Goal: Task Accomplishment & Management: Use online tool/utility

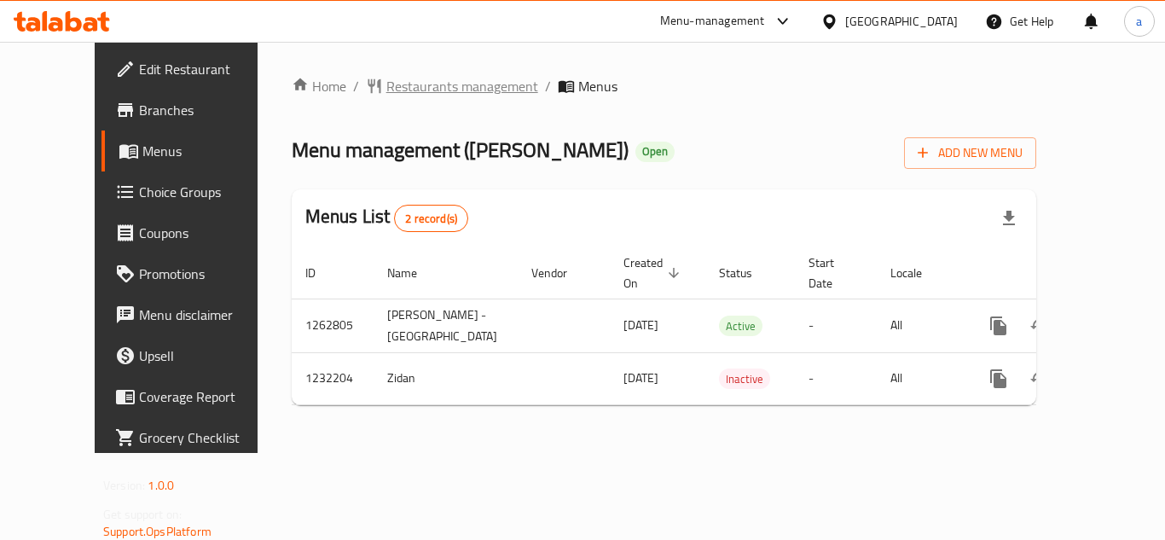
click at [386, 76] on span "Restaurants management" at bounding box center [462, 86] width 152 height 20
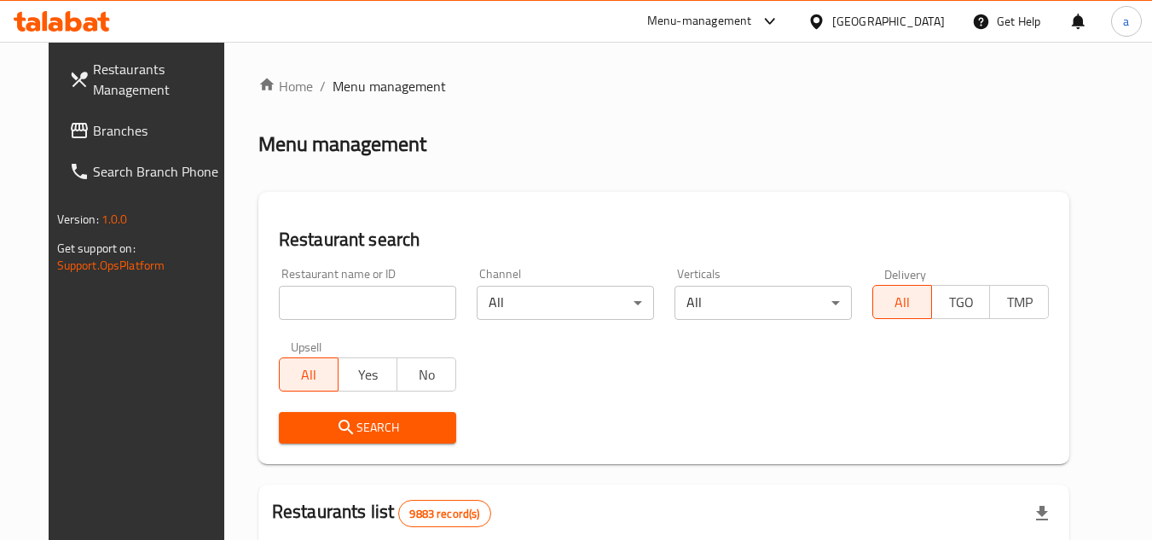
click at [292, 307] on input "search" at bounding box center [367, 303] width 177 height 34
paste input "677683"
type input "677683"
click button "Search" at bounding box center [367, 428] width 177 height 32
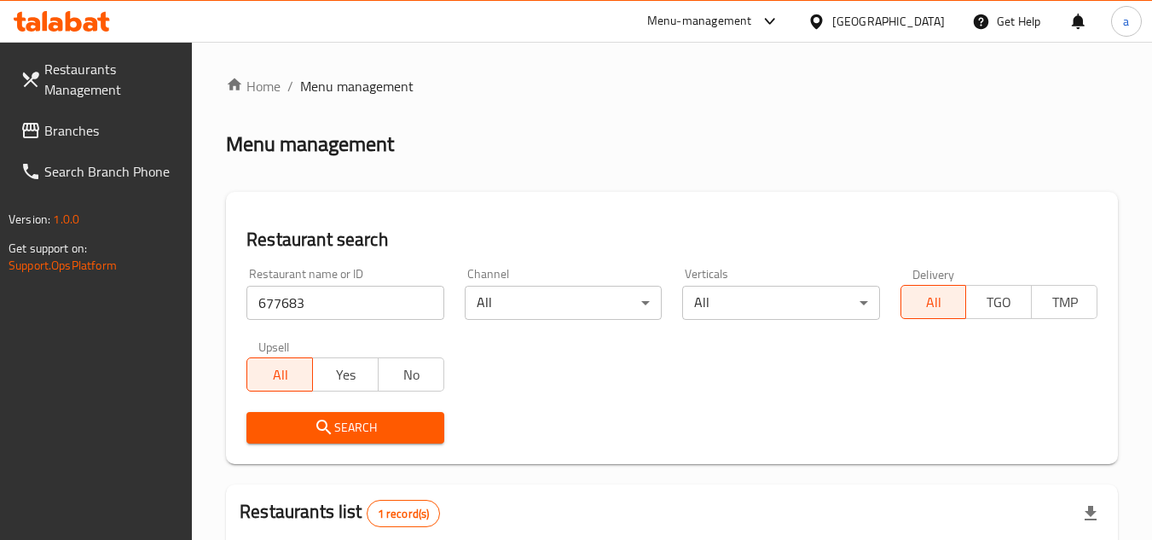
scroll to position [242, 0]
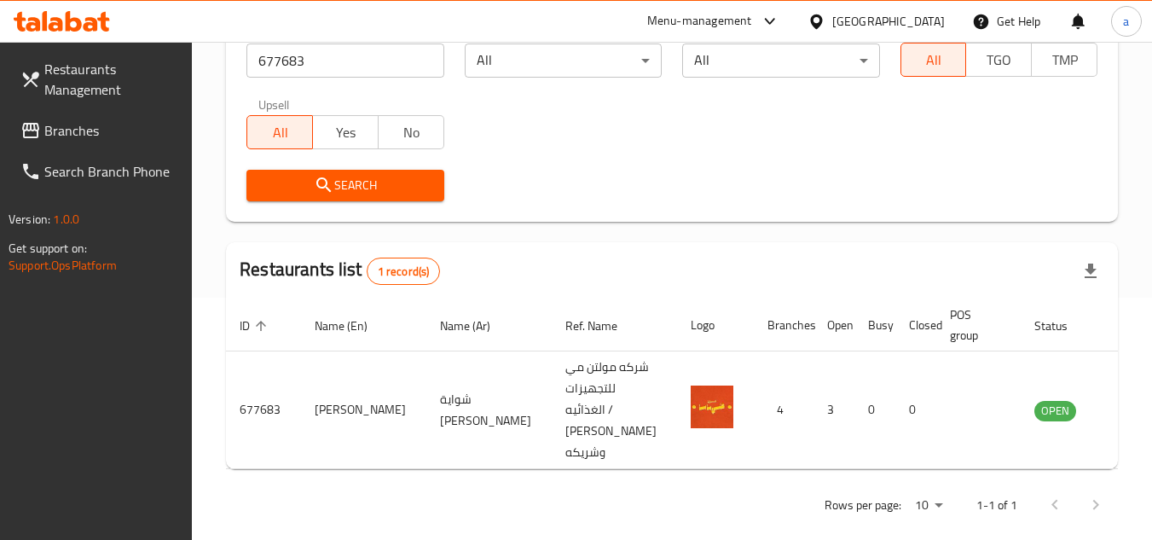
drag, startPoint x: 76, startPoint y: 121, endPoint x: 22, endPoint y: 126, distance: 54.0
click at [76, 121] on span "Branches" at bounding box center [111, 130] width 135 height 20
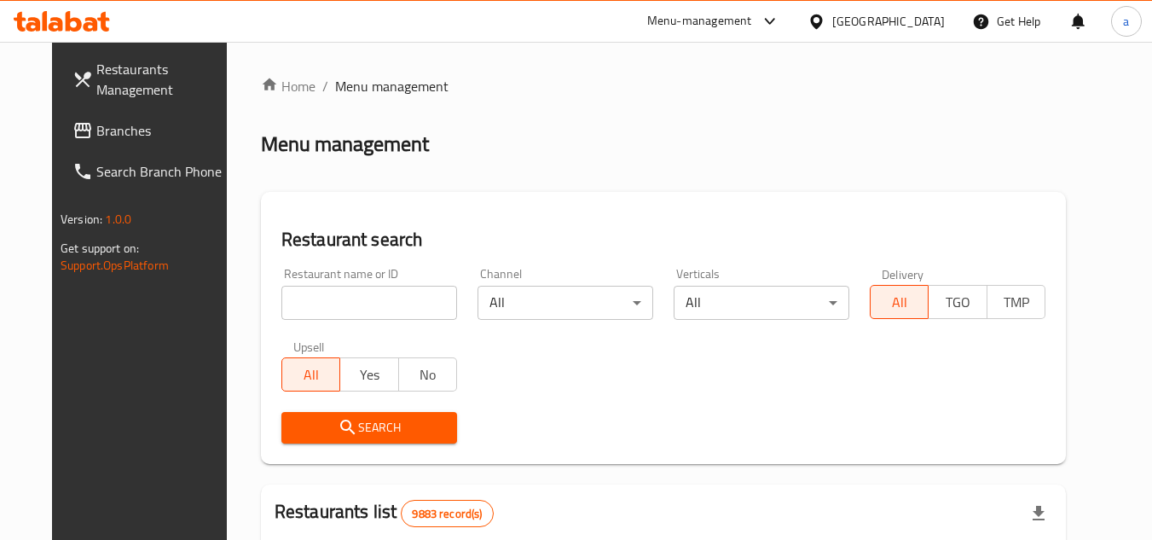
click at [373, 292] on input "search" at bounding box center [369, 303] width 176 height 34
click at [371, 291] on input "search" at bounding box center [369, 303] width 176 height 34
paste input "حمية كينزا الليمون"
type input "حمية كينزا الليمون"
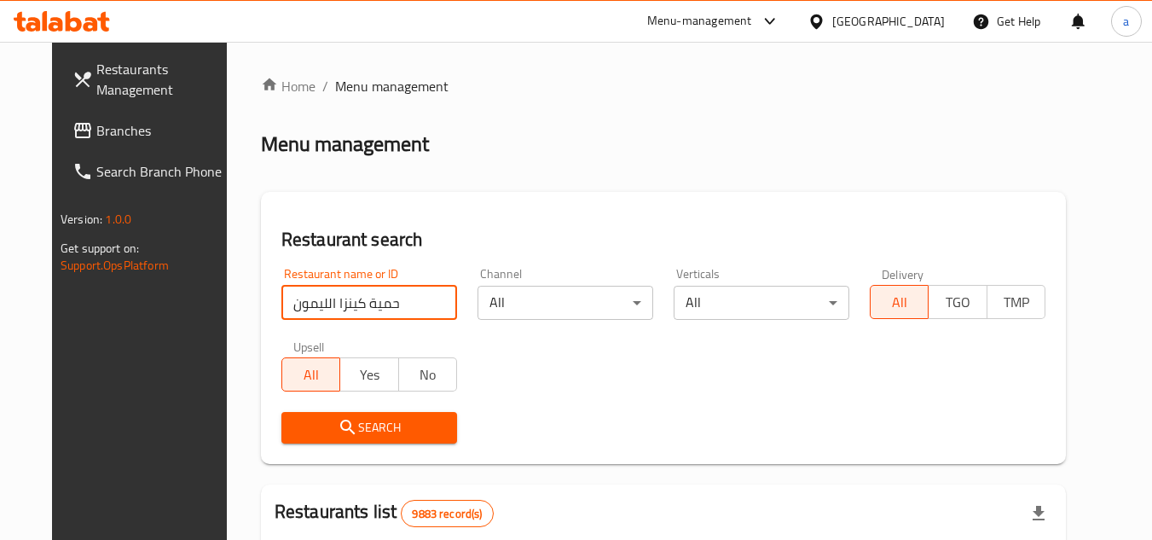
click at [423, 302] on input "حمية كينزا الليمون" at bounding box center [369, 303] width 176 height 34
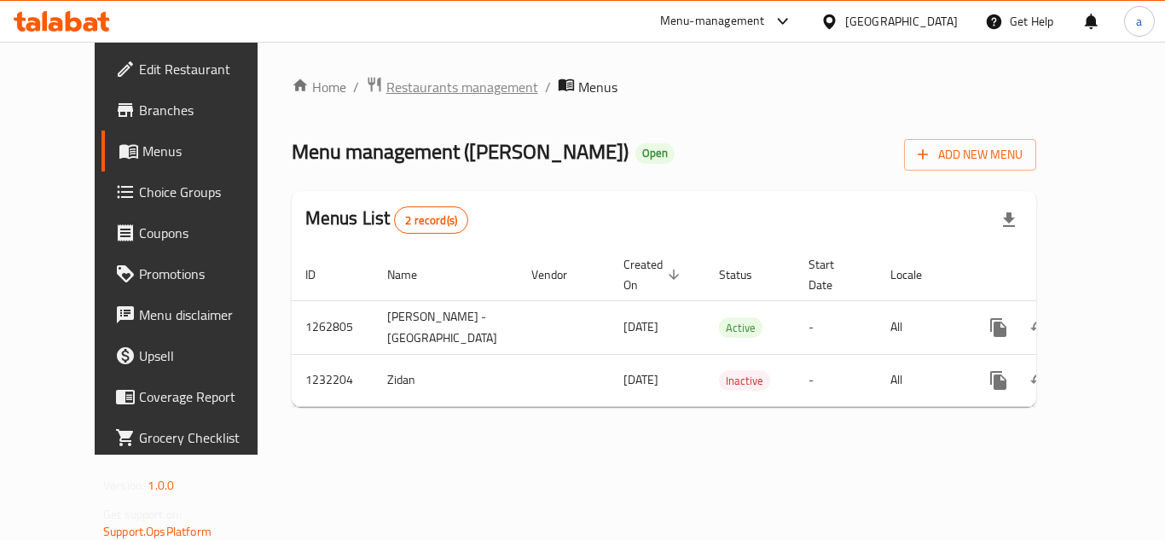
click at [439, 92] on span "Restaurants management" at bounding box center [462, 87] width 152 height 20
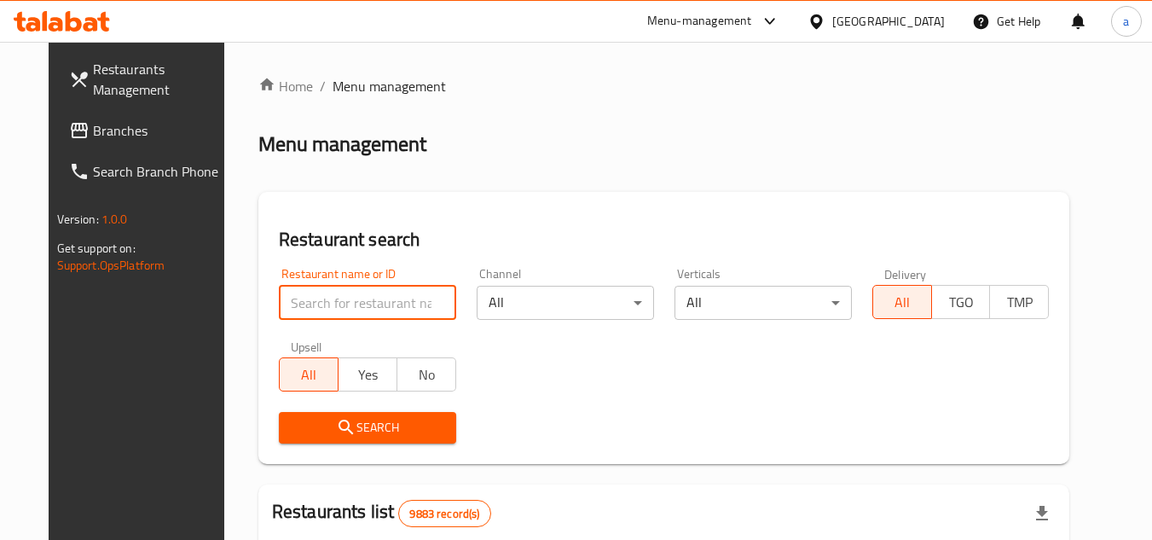
click at [325, 311] on input "search" at bounding box center [367, 303] width 177 height 34
paste input "677683"
type input "677683"
click button "Search" at bounding box center [367, 428] width 177 height 32
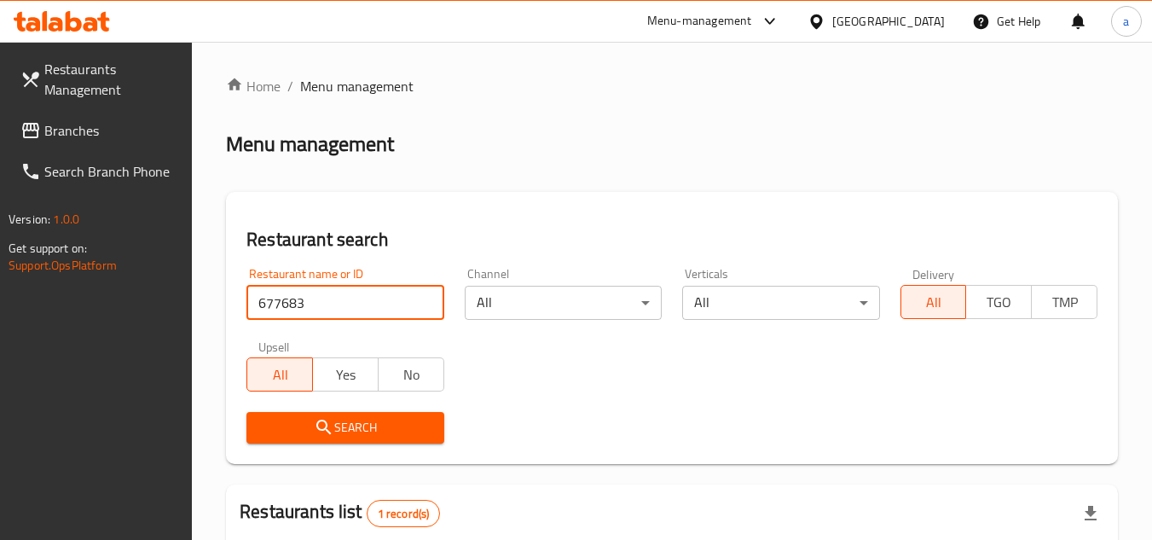
scroll to position [242, 0]
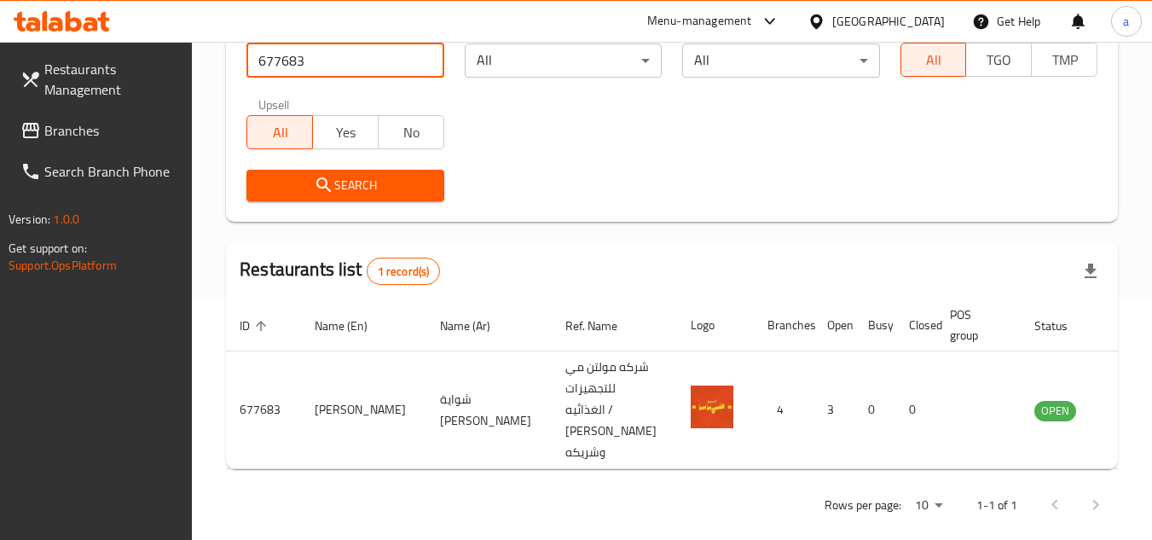
click at [101, 126] on span "Branches" at bounding box center [111, 130] width 135 height 20
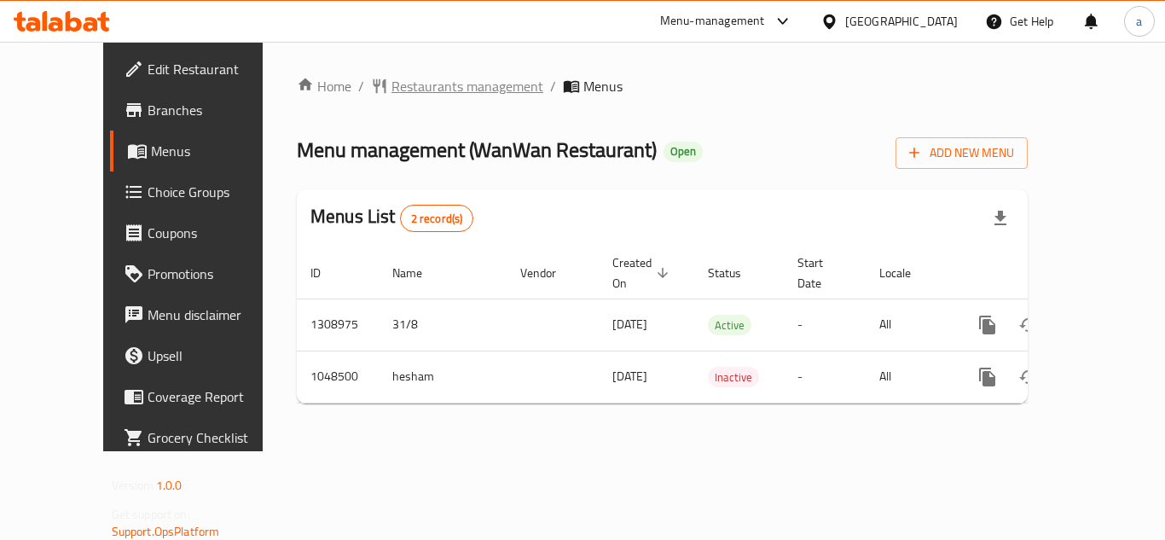
click at [391, 90] on span "Restaurants management" at bounding box center [467, 86] width 152 height 20
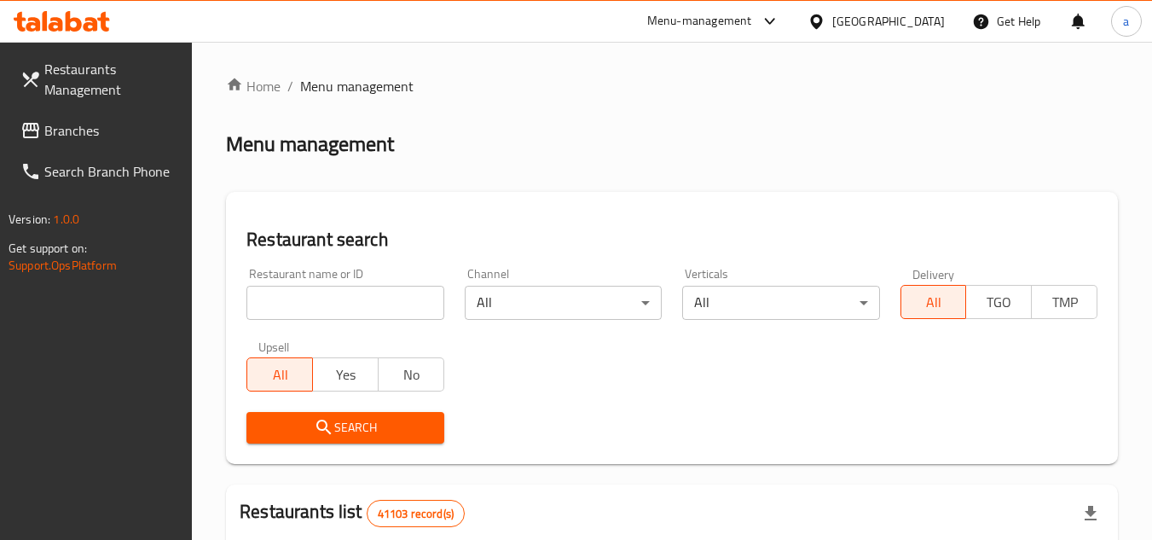
click at [352, 313] on input "search" at bounding box center [344, 303] width 197 height 34
paste input "661229"
type input "661229"
click button "Search" at bounding box center [344, 428] width 197 height 32
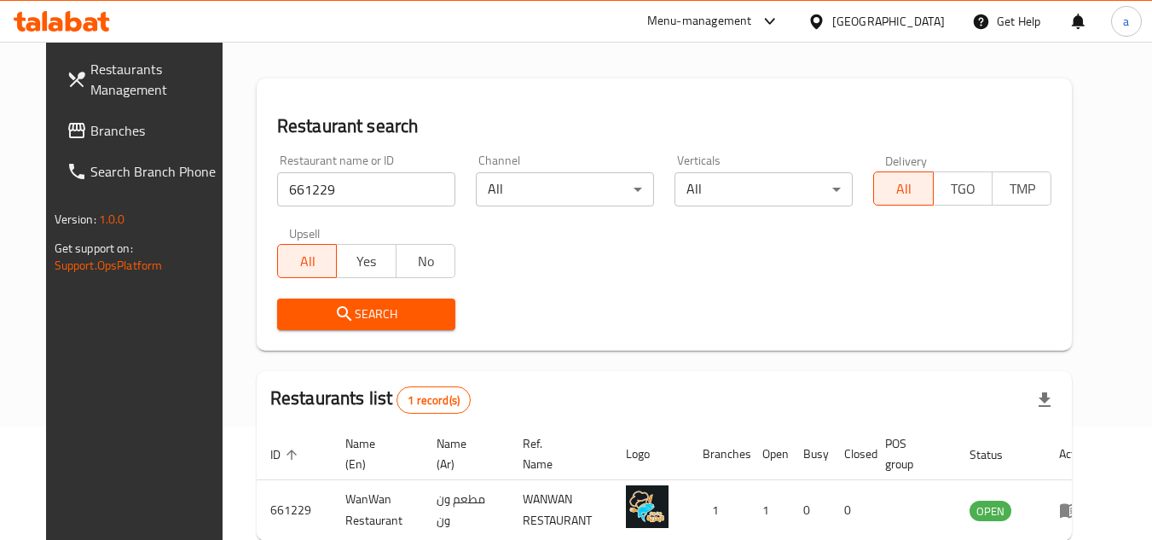
scroll to position [206, 0]
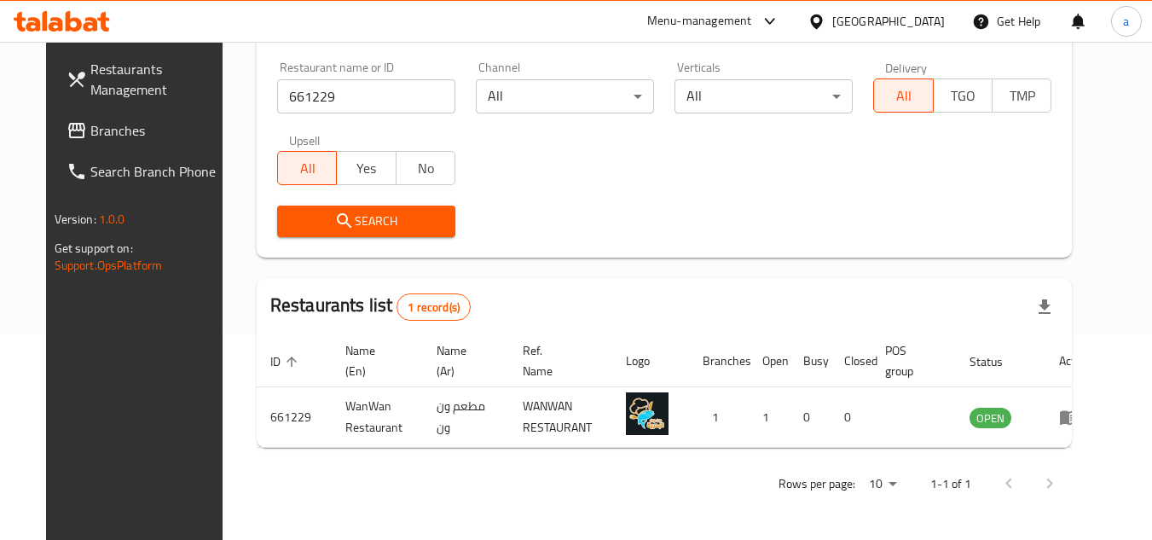
click at [126, 129] on span "Branches" at bounding box center [157, 130] width 135 height 20
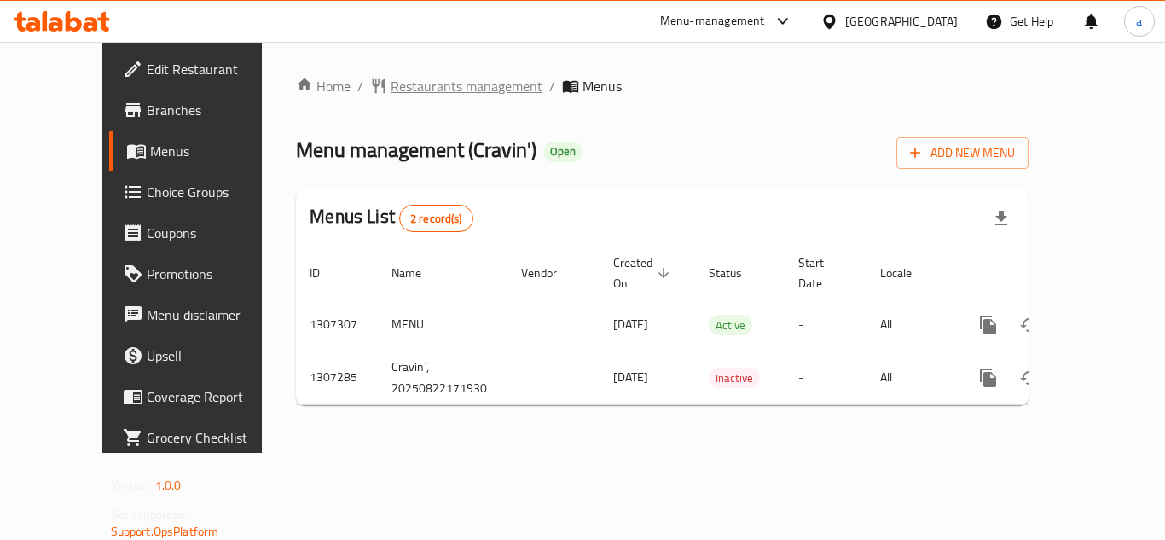
click at [390, 88] on span "Restaurants management" at bounding box center [466, 86] width 152 height 20
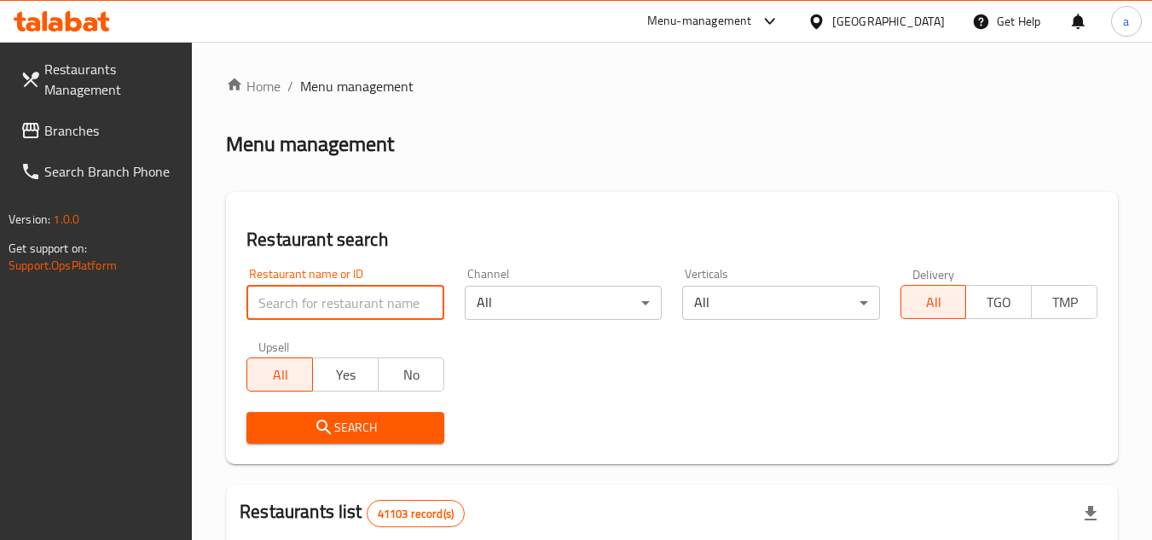
click at [305, 293] on input "search" at bounding box center [344, 303] width 197 height 34
paste input "704406"
type input "704406"
click button "Search" at bounding box center [344, 428] width 197 height 32
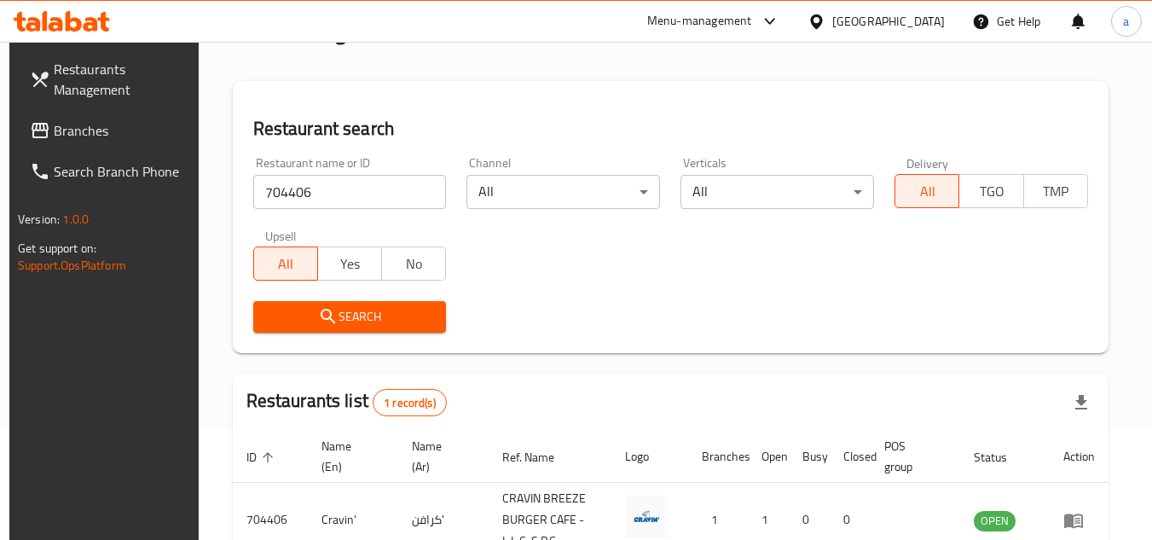
scroll to position [221, 0]
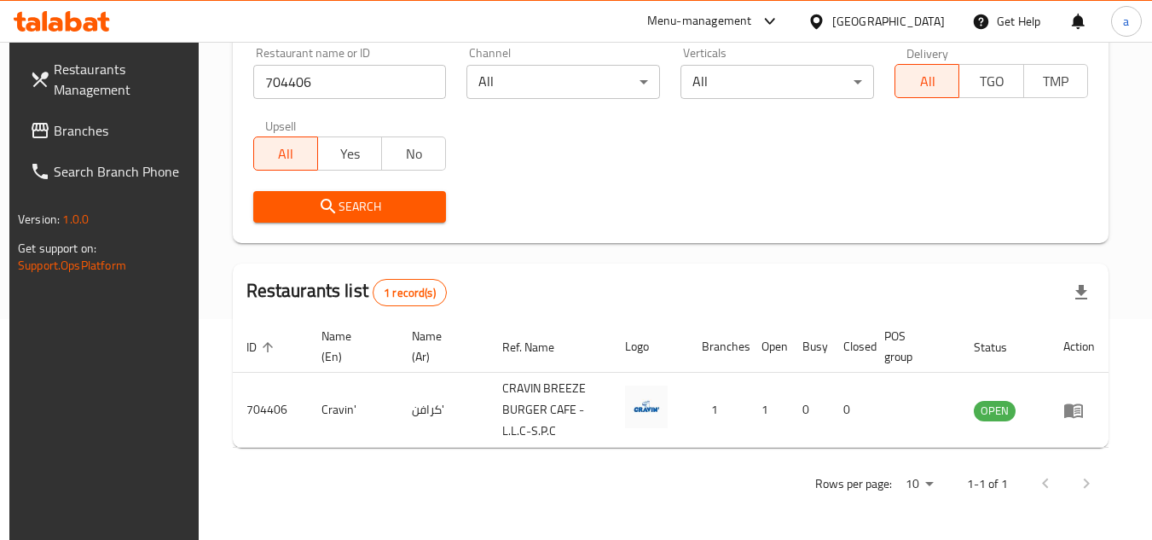
click at [105, 136] on span "Branches" at bounding box center [121, 130] width 135 height 20
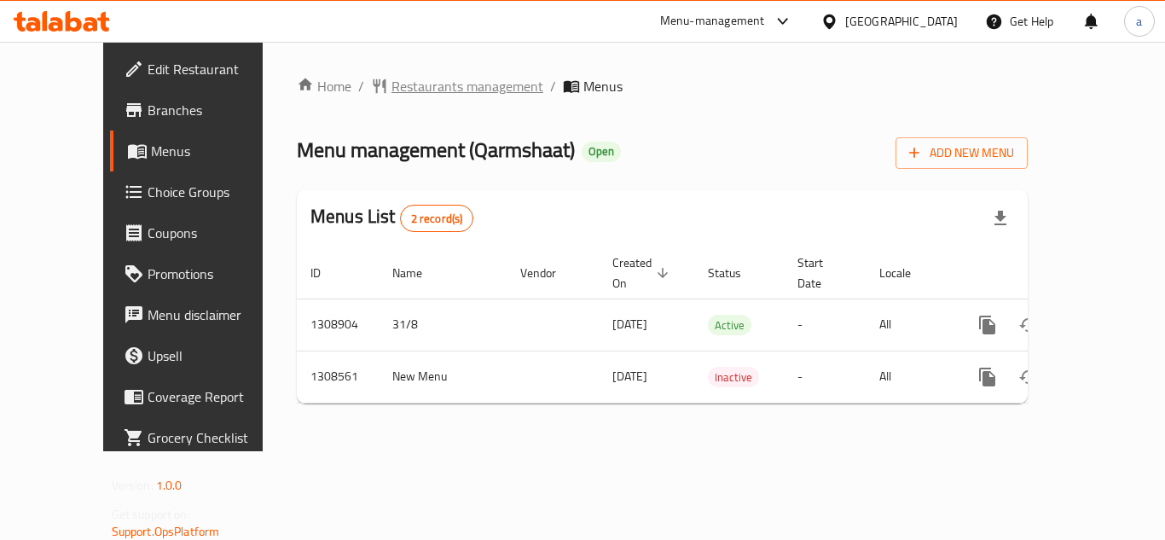
click at [404, 84] on span "Restaurants management" at bounding box center [467, 86] width 152 height 20
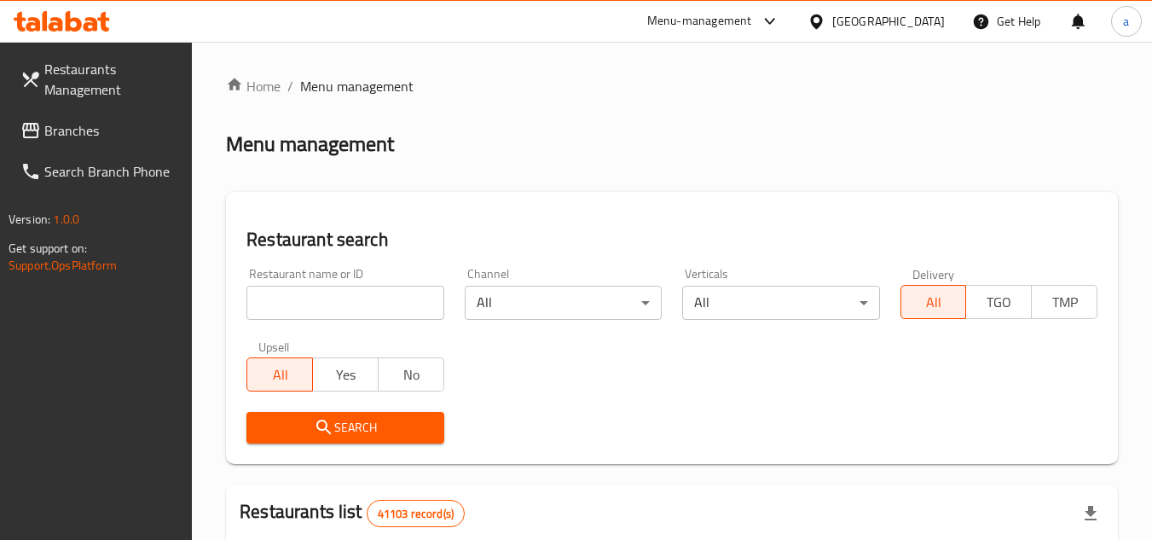
click at [361, 318] on input "search" at bounding box center [344, 303] width 197 height 34
paste input "704835"
type input "704835"
click button "Search" at bounding box center [344, 428] width 197 height 32
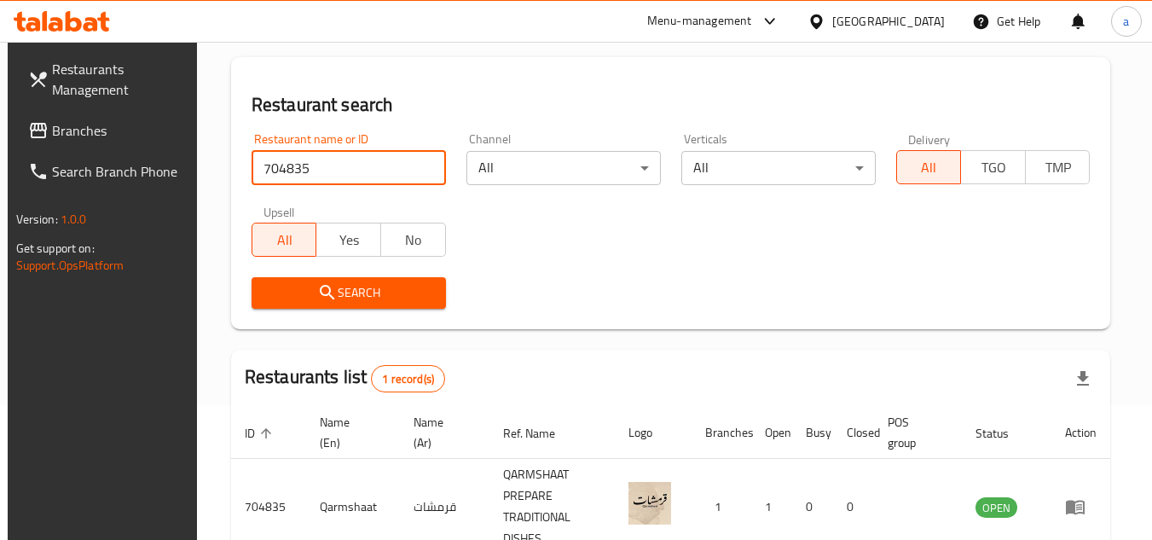
scroll to position [221, 0]
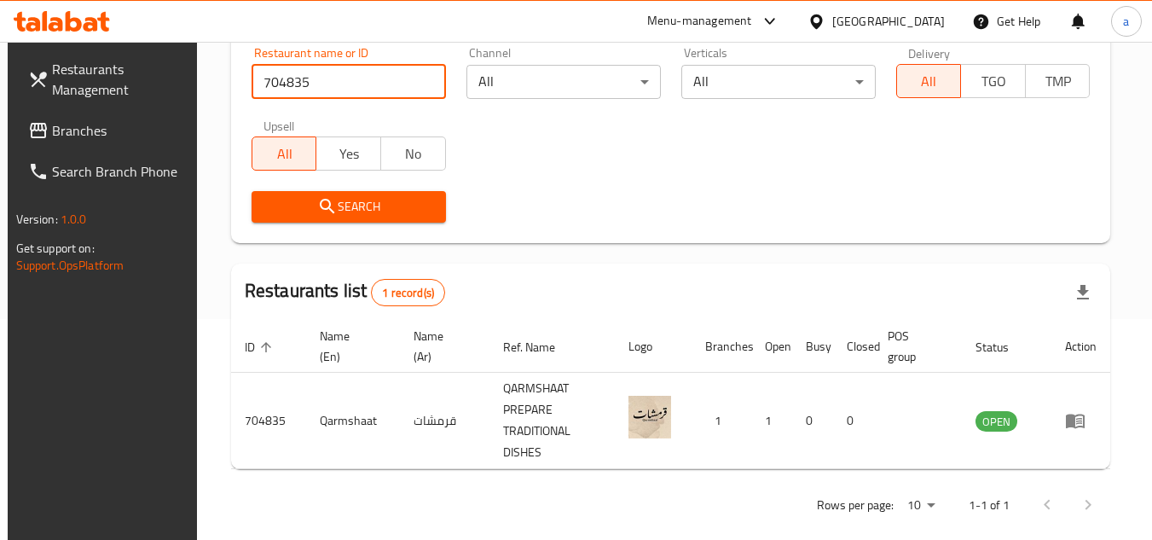
click at [84, 133] on span "Branches" at bounding box center [119, 130] width 135 height 20
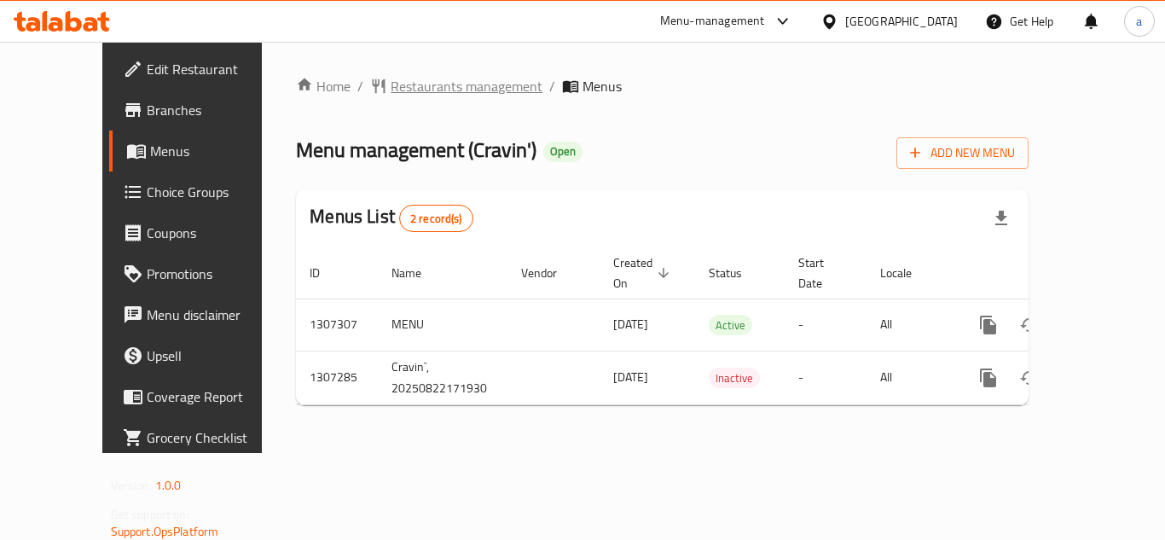
click at [390, 87] on span "Restaurants management" at bounding box center [466, 86] width 152 height 20
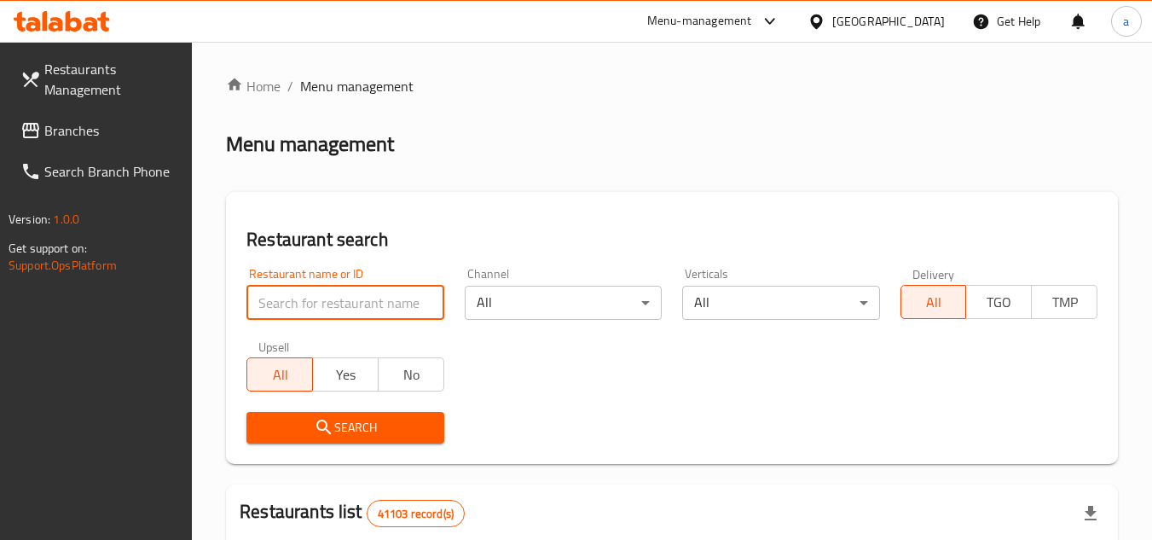
click at [310, 303] on input "search" at bounding box center [344, 303] width 197 height 34
paste input "704406"
type input "704406"
click button "Search" at bounding box center [344, 428] width 197 height 32
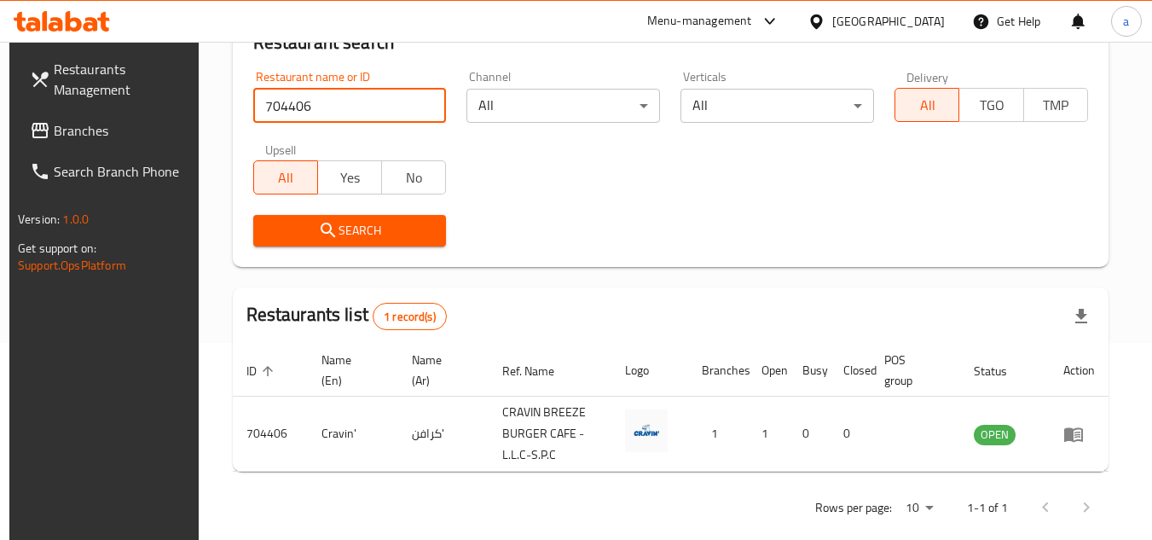
scroll to position [221, 0]
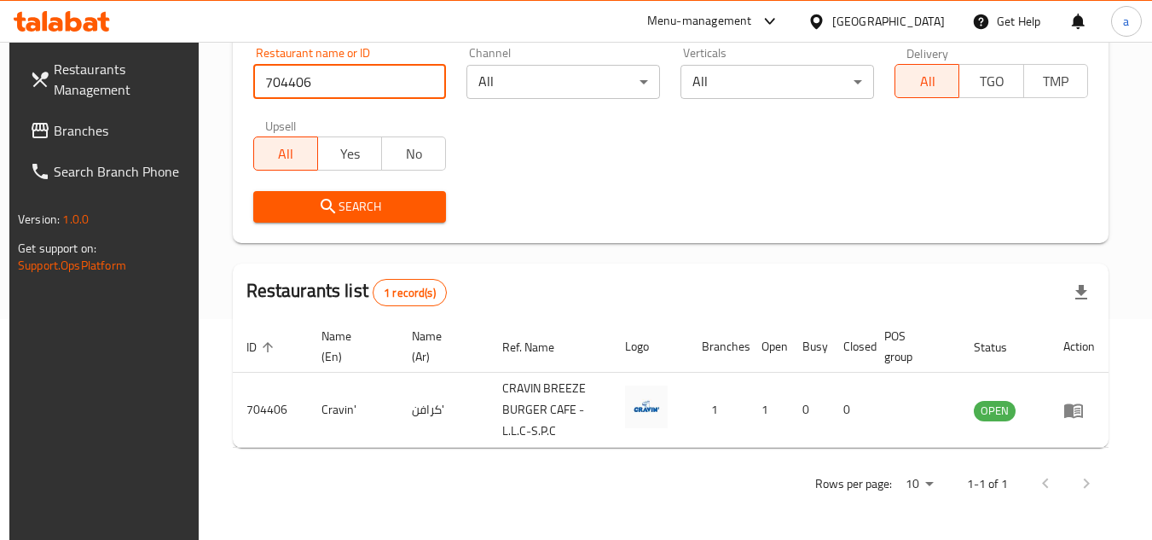
click at [75, 116] on link "Branches" at bounding box center [109, 130] width 186 height 41
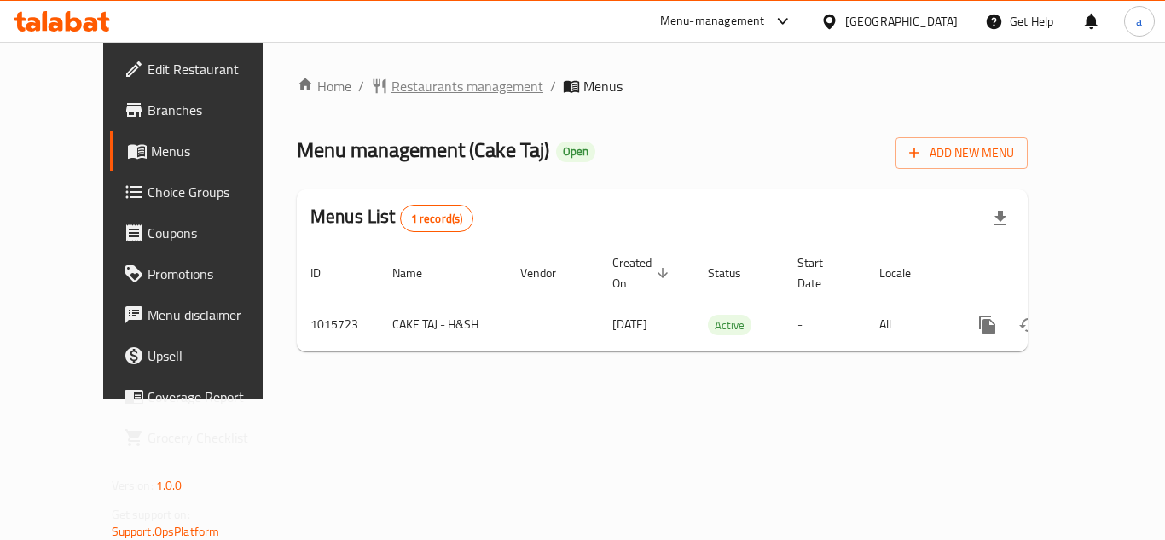
click at [411, 83] on span "Restaurants management" at bounding box center [467, 86] width 152 height 20
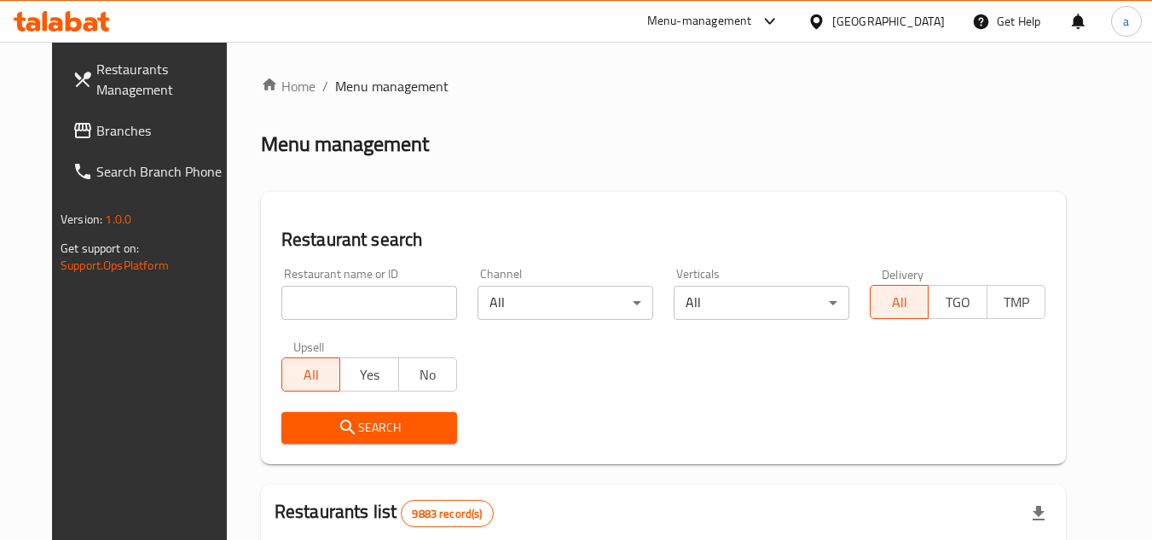
click at [307, 309] on input "search" at bounding box center [369, 303] width 176 height 34
paste input "660836"
type input "660836"
click button "Search" at bounding box center [369, 428] width 176 height 32
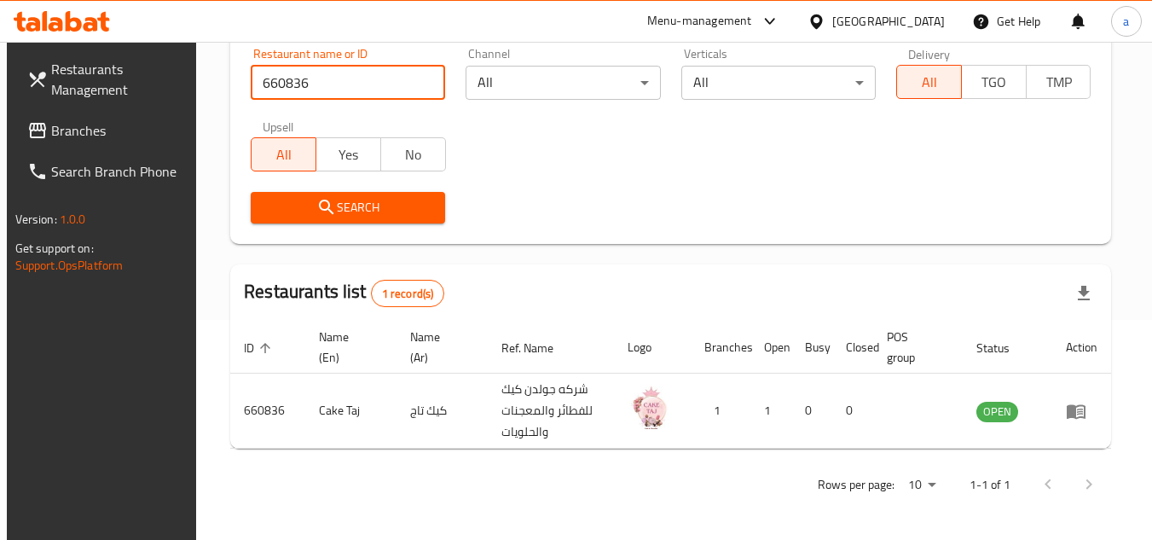
scroll to position [221, 0]
click at [119, 131] on span "Branches" at bounding box center [118, 130] width 135 height 20
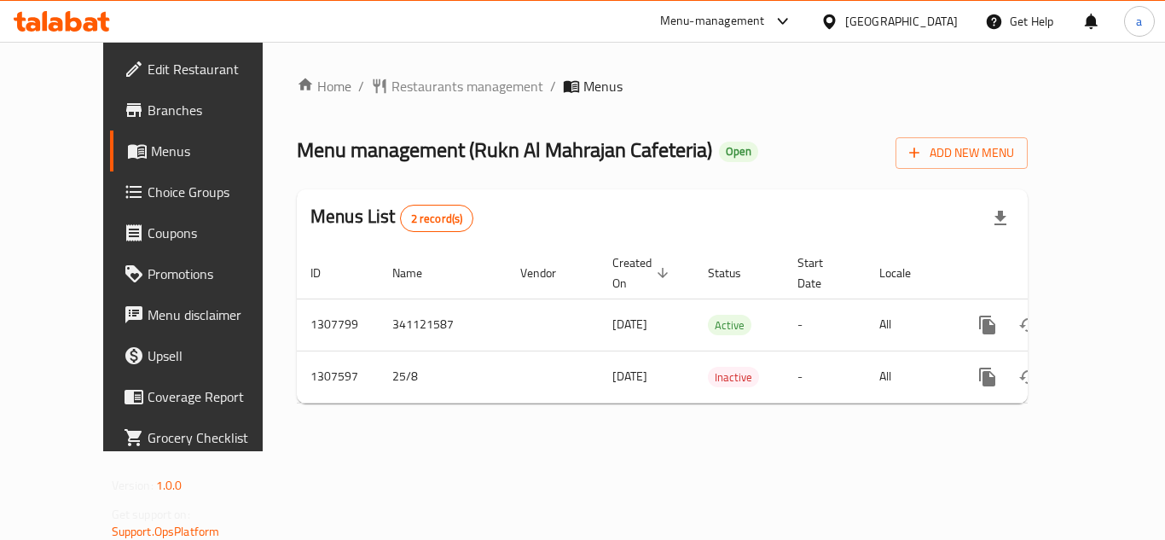
click at [396, 105] on div "Home / Restaurants management / Menus Menu management ( Rukn Al Mahrajan Cafete…" at bounding box center [662, 246] width 731 height 341
click at [384, 72] on div "Home / Restaurants management / Menus Menu management ( Rukn Al Mahrajan Cafete…" at bounding box center [662, 246] width 799 height 409
click at [391, 79] on span "Restaurants management" at bounding box center [467, 86] width 152 height 20
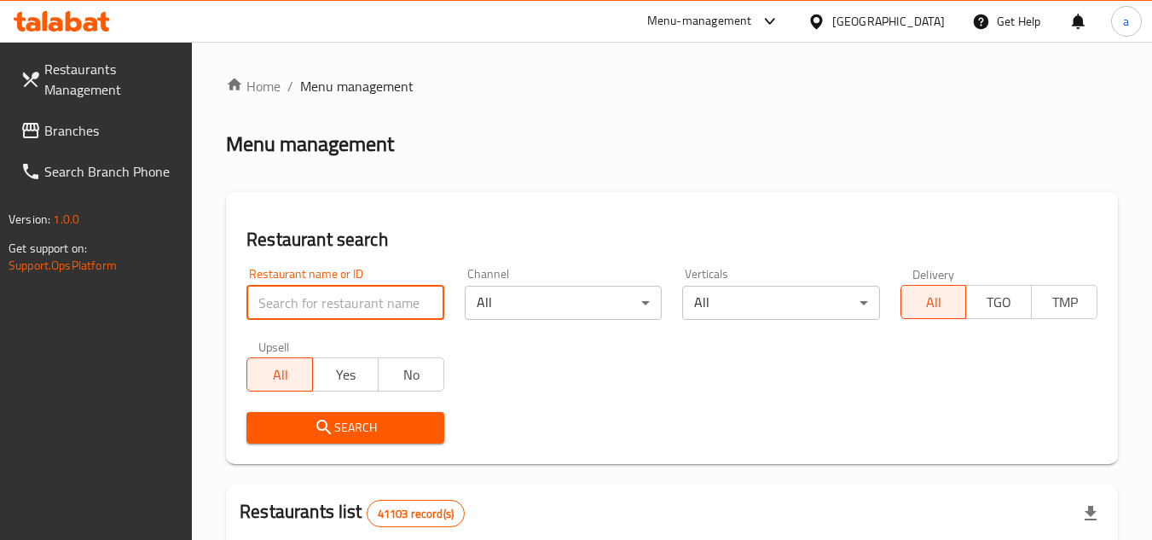
click at [332, 306] on input "search" at bounding box center [344, 303] width 197 height 34
paste input "704485"
type input "704485"
click button "Search" at bounding box center [344, 428] width 197 height 32
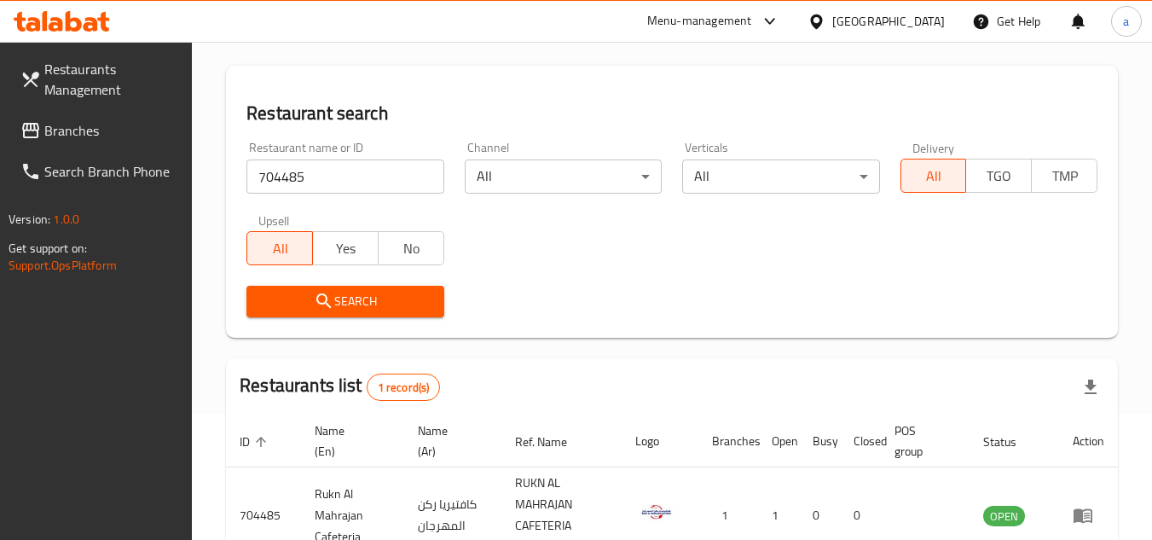
scroll to position [242, 0]
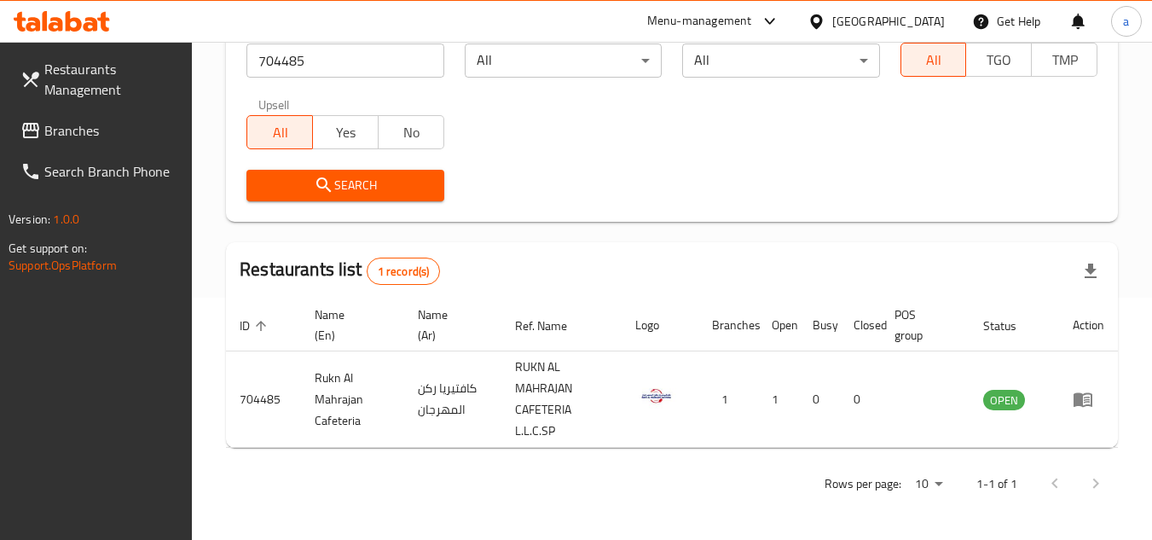
click at [96, 138] on span "Branches" at bounding box center [111, 130] width 135 height 20
